Goal: Information Seeking & Learning: Compare options

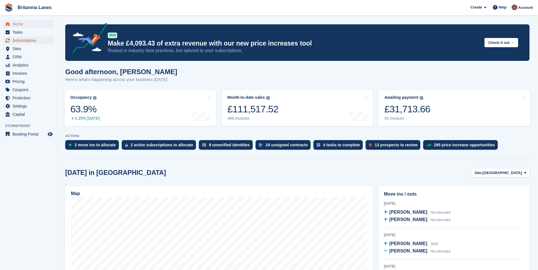
click at [22, 44] on span "Subscriptions" at bounding box center [29, 41] width 34 height 8
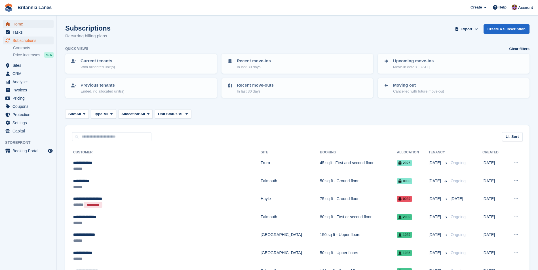
click at [19, 23] on span "Home" at bounding box center [29, 24] width 34 height 8
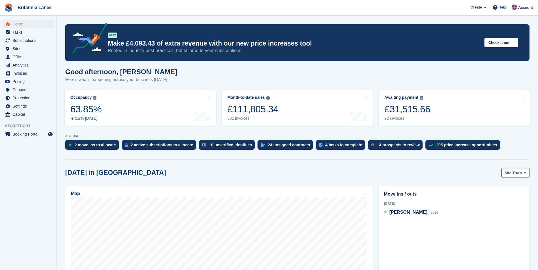
click at [523, 173] on span at bounding box center [525, 173] width 5 height 5
click at [505, 209] on link "[GEOGRAPHIC_DATA]" at bounding box center [501, 207] width 51 height 10
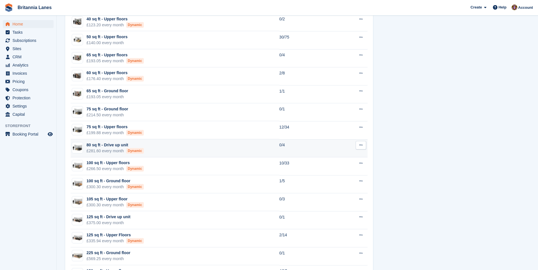
scroll to position [482, 0]
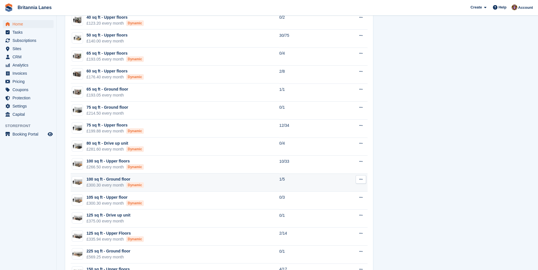
click at [156, 180] on td "100 sq ft - Ground floor £300.30 every month Dynamic" at bounding box center [175, 183] width 209 height 18
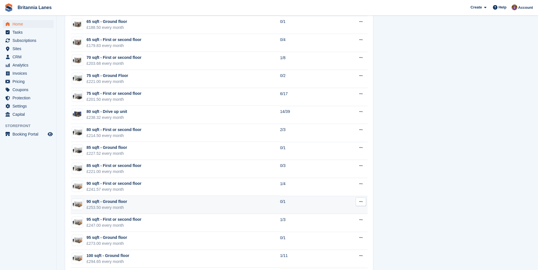
scroll to position [794, 0]
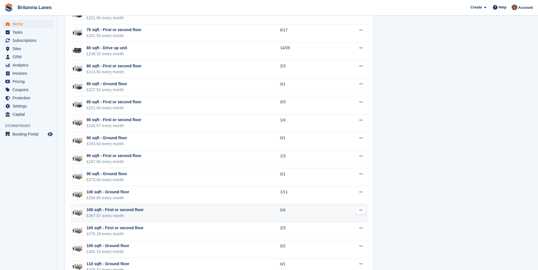
click at [142, 215] on td "100 sqft - First or second floor £267.57 every month" at bounding box center [175, 213] width 209 height 18
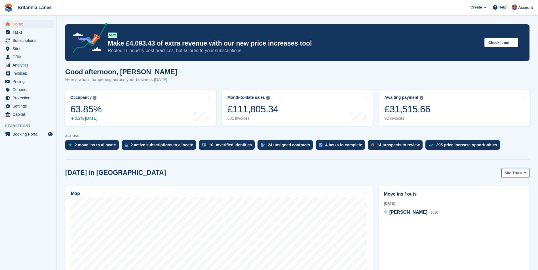
click at [517, 174] on span "Truro" at bounding box center [516, 173] width 9 height 6
click at [495, 206] on link "[GEOGRAPHIC_DATA]" at bounding box center [501, 207] width 51 height 10
click at [489, 209] on link "[GEOGRAPHIC_DATA]" at bounding box center [501, 207] width 51 height 10
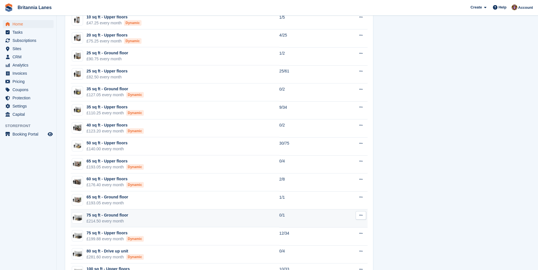
scroll to position [425, 0]
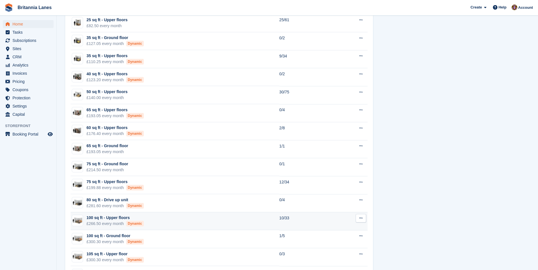
click at [225, 222] on td "100 sq ft - Upper floors £266.50 every month Dynamic" at bounding box center [175, 222] width 209 height 18
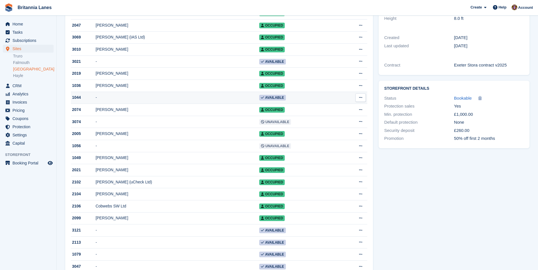
scroll to position [113, 0]
